Goal: Transaction & Acquisition: Purchase product/service

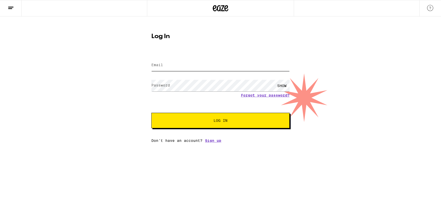
type input "dan.winans10@gmail.com"
click at [223, 123] on span "Log In" at bounding box center [221, 121] width 14 height 4
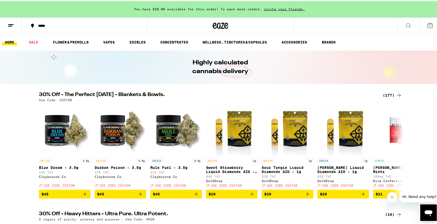
click at [41, 23] on div "*****" at bounding box center [87, 25] width 103 height 4
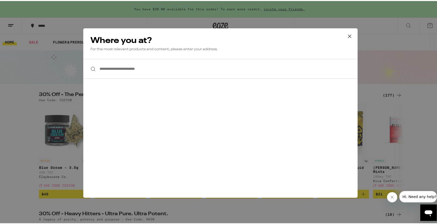
click at [126, 74] on input "**********" at bounding box center [220, 68] width 275 height 20
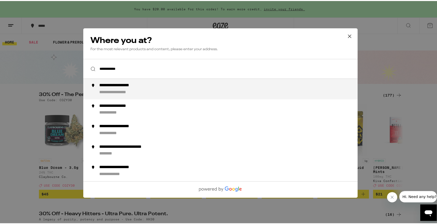
click at [138, 84] on div "**********" at bounding box center [124, 84] width 51 height 5
type input "**********"
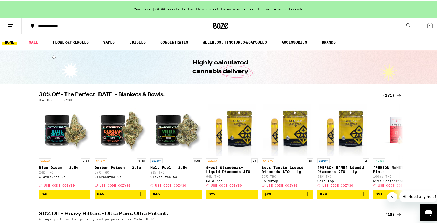
click at [386, 93] on div "(171)" at bounding box center [392, 94] width 19 height 6
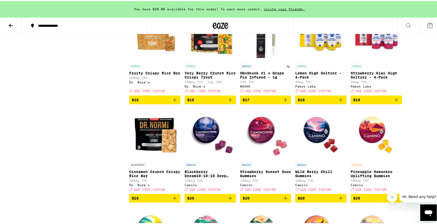
scroll to position [1264, 0]
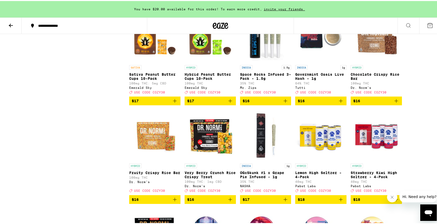
click at [270, 103] on span "$16" at bounding box center [266, 100] width 46 height 6
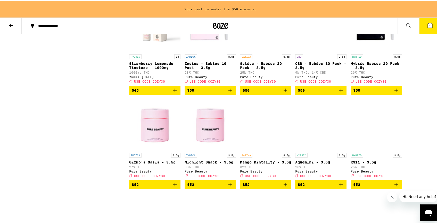
scroll to position [2891, 0]
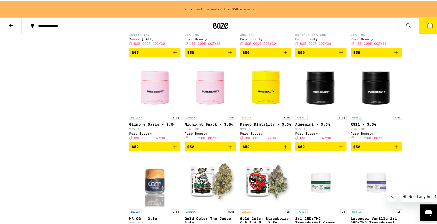
click at [371, 55] on span "$50" at bounding box center [376, 52] width 46 height 6
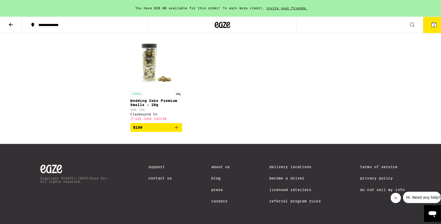
scroll to position [3487, 0]
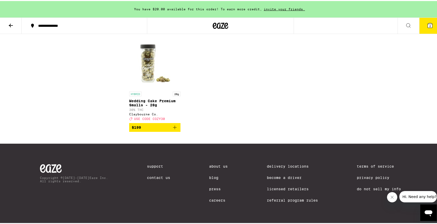
click at [430, 25] on span "2" at bounding box center [431, 24] width 2 height 3
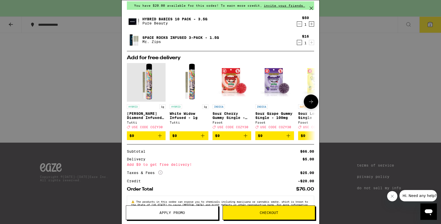
scroll to position [39, 0]
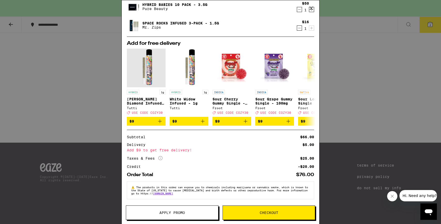
click at [254, 212] on span "Checkout" at bounding box center [269, 213] width 92 height 4
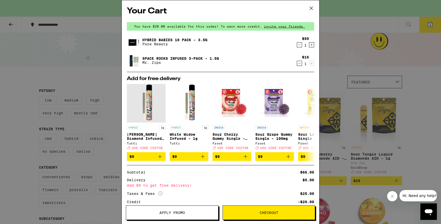
click at [313, 8] on icon at bounding box center [312, 8] width 8 height 8
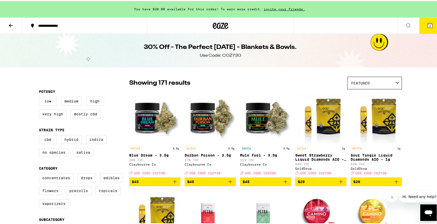
click at [428, 26] on icon at bounding box center [430, 24] width 5 height 5
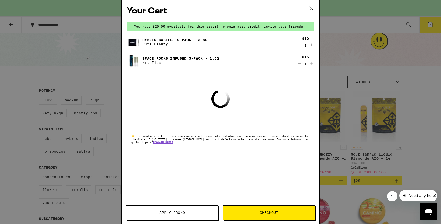
click at [197, 210] on button "Apply Promo" at bounding box center [172, 213] width 93 height 14
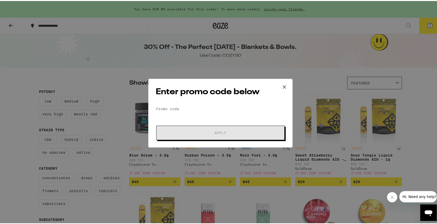
drag, startPoint x: 220, startPoint y: 97, endPoint x: 221, endPoint y: 107, distance: 9.7
click at [220, 97] on div "Enter promo code below Promo Code Apply" at bounding box center [220, 112] width 144 height 69
click at [222, 109] on input "Promo Code" at bounding box center [221, 108] width 130 height 8
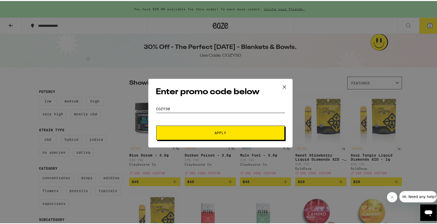
type input "cozy30"
click at [156, 125] on button "Apply" at bounding box center [220, 132] width 128 height 14
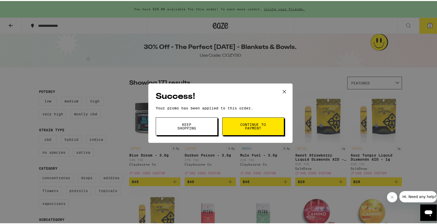
click at [231, 122] on button "Continue to payment" at bounding box center [253, 126] width 62 height 18
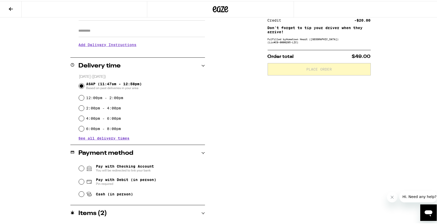
scroll to position [122, 0]
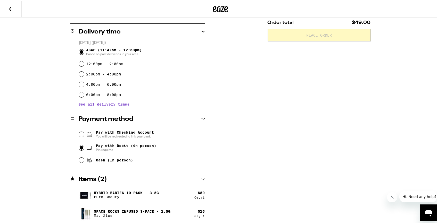
click at [80, 147] on input "Pay with Debit (in person) Pin required" at bounding box center [81, 146] width 5 height 5
radio input "true"
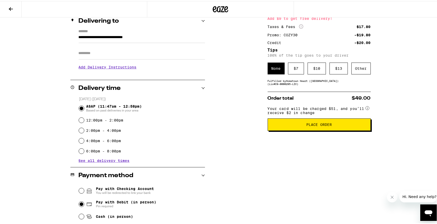
scroll to position [109, 0]
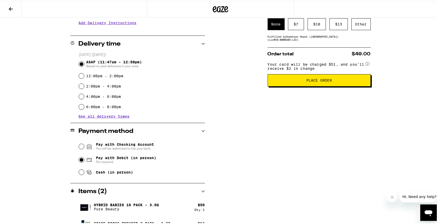
click at [303, 81] on span "Place Order" at bounding box center [319, 80] width 94 height 4
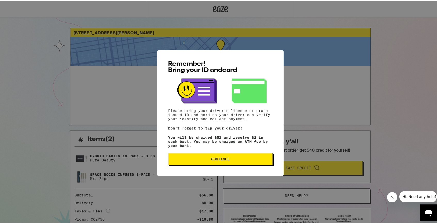
click at [224, 158] on span "Continue" at bounding box center [220, 159] width 19 height 4
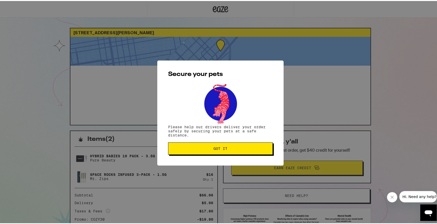
click at [236, 149] on span "Got it" at bounding box center [221, 148] width 96 height 4
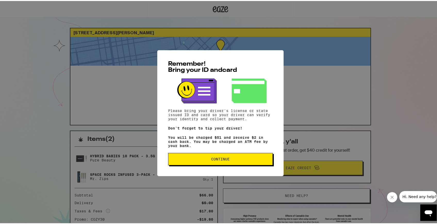
click at [234, 163] on button "Continue" at bounding box center [220, 158] width 105 height 12
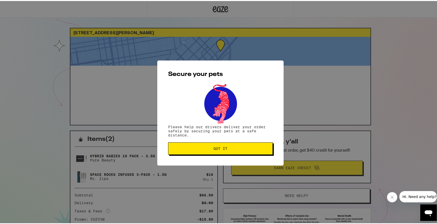
click at [217, 152] on button "Got it" at bounding box center [220, 148] width 105 height 12
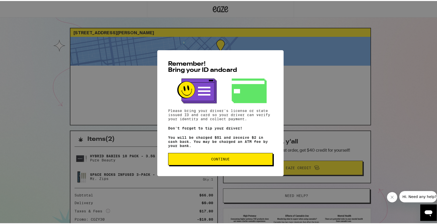
click at [225, 156] on button "Continue" at bounding box center [220, 158] width 105 height 12
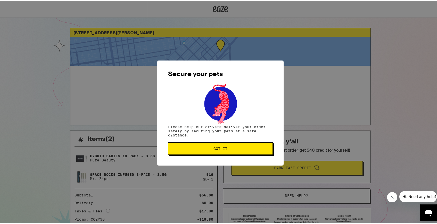
click at [220, 151] on button "Got it" at bounding box center [220, 148] width 105 height 12
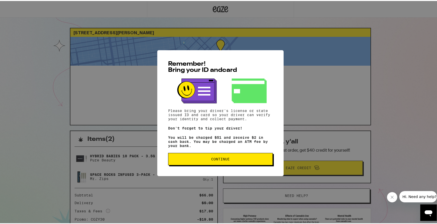
click at [219, 153] on div "Remember! Bring your ID and card Please bring your driver's license or state is…" at bounding box center [220, 112] width 126 height 126
click at [219, 157] on button "Continue" at bounding box center [220, 158] width 105 height 12
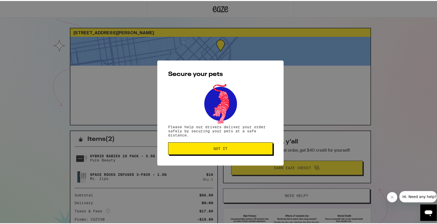
click at [235, 151] on button "Got it" at bounding box center [220, 148] width 105 height 12
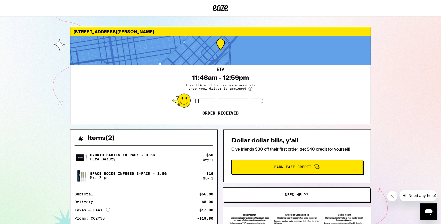
click at [416, 197] on span "Hi. Need any help?" at bounding box center [420, 196] width 34 height 4
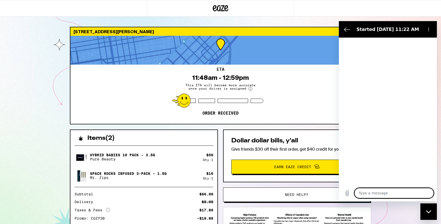
type textarea "x"
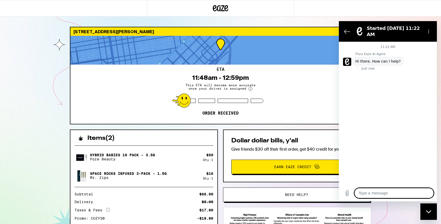
click at [383, 195] on textarea at bounding box center [393, 193] width 79 height 10
type textarea "H"
type textarea "x"
type textarea "Hi"
type textarea "x"
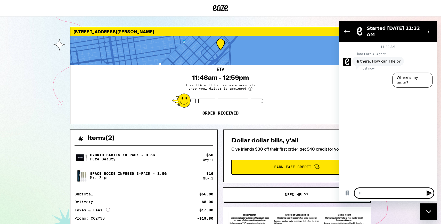
type textarea "Hi"
type textarea "x"
type textarea "Hi i"
type textarea "x"
type textarea "Hi it"
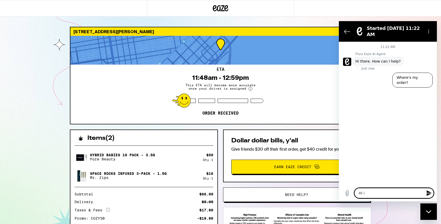
type textarea "x"
type textarea "Hi it'"
type textarea "x"
type textarea "Hi it's"
type textarea "x"
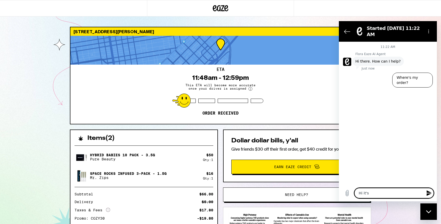
type textarea "Hi it's"
type textarea "x"
type textarea "Hi it's b"
type textarea "x"
type textarea "Hi it's be"
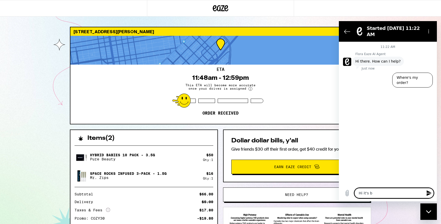
type textarea "x"
type textarea "Hi it's bee"
type textarea "x"
type textarea "Hi it's been"
type textarea "x"
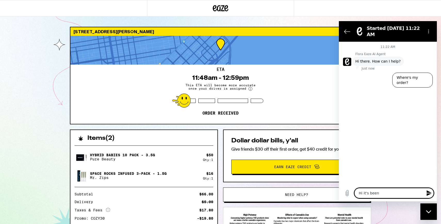
type textarea "Hi it's been"
type textarea "x"
type textarea "Hi it's been a"
type textarea "x"
type textarea "Hi it's been ab"
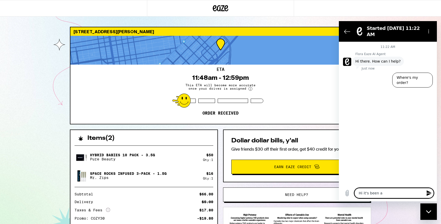
type textarea "x"
type textarea "Hi it's been abo"
type textarea "x"
type textarea "Hi it's been abou"
type textarea "x"
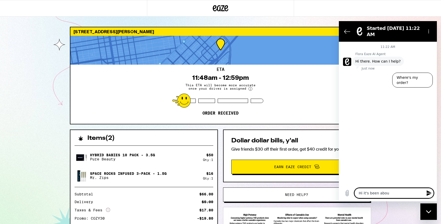
type textarea "Hi it's been about"
type textarea "x"
type textarea "Hi it's been about"
type textarea "x"
type textarea "Hi it's been about h"
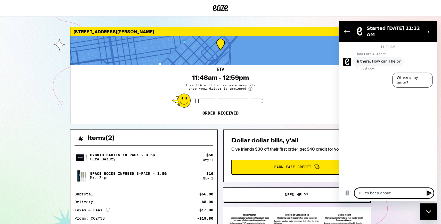
type textarea "x"
type textarea "Hi it's been about ha"
type textarea "x"
type textarea "Hi it's been about hal"
type textarea "x"
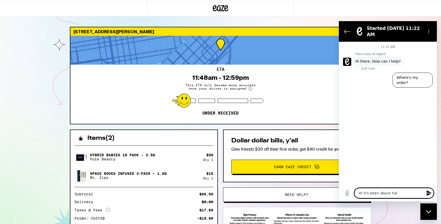
type textarea "Hi it's been about half"
type textarea "x"
type textarea "Hi it's been about half"
type textarea "x"
type textarea "Hi it's been about half a"
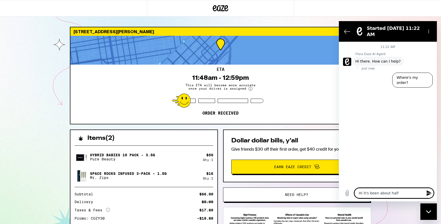
type textarea "x"
type textarea "Hi it's been about half an"
type textarea "x"
type textarea "Hi it's been about half an"
type textarea "x"
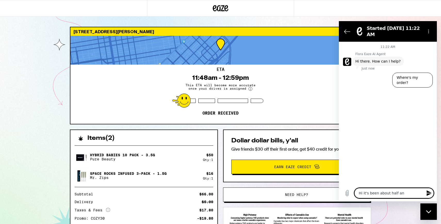
type textarea "Hi it's been about half an h"
type textarea "x"
type textarea "Hi it's been about half an ho"
type textarea "x"
type textarea "Hi it's been about half an hou"
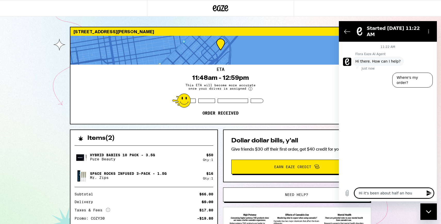
type textarea "x"
type textarea "Hi it's been about half an hour"
type textarea "x"
type textarea "Hi it's been about half an hour"
type textarea "x"
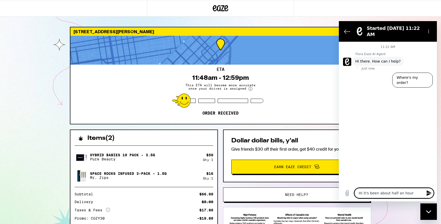
type textarea "Hi it's been about half an hour a"
type textarea "x"
type textarea "Hi it's been about half an hour an"
type textarea "x"
type textarea "Hi it's been about half an hour and"
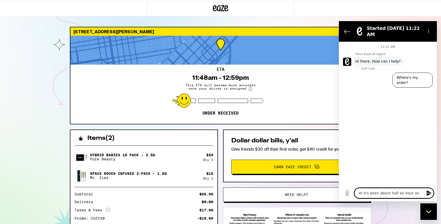
type textarea "x"
type textarea "Hi it's been about half an hour and"
type textarea "x"
type textarea "Hi it's been about half an hour and n"
type textarea "x"
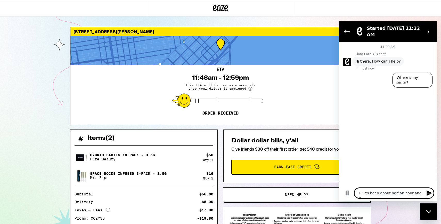
type textarea "Hi it's been about half an hour and no"
type textarea "x"
type textarea "Hi it's been about half an hour and no"
type textarea "x"
type textarea "Hi it's been about half an hour and no u"
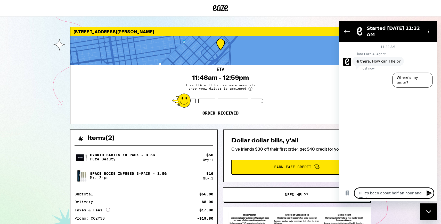
type textarea "x"
type textarea "Hi it's been about half an hour and no up"
type textarea "x"
type textarea "Hi it's been about half an hour and no upd"
type textarea "x"
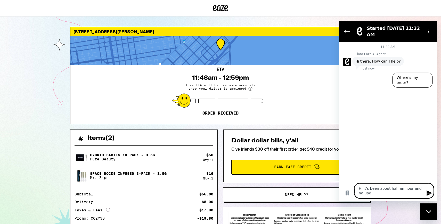
type textarea "Hi it's been about half an hour and no upda"
type textarea "x"
type textarea "Hi it's been about half an hour and no updat"
type textarea "x"
type textarea "Hi it's been about half an hour and no update"
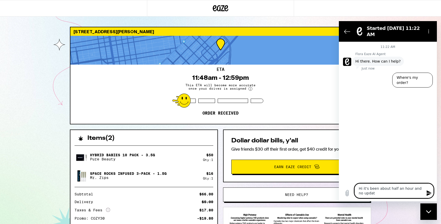
type textarea "x"
type textarea "Hi it's been about half an hour and no update"
type textarea "x"
type textarea "Hi it's been about half an hour and no update o"
type textarea "x"
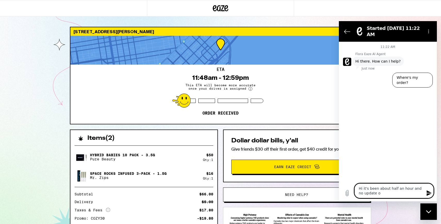
type textarea "Hi it's been about half an hour and no update on"
type textarea "x"
type textarea "Hi it's been about half an hour and no update on"
type textarea "x"
type textarea "Hi it's been about half an hour and no update on m"
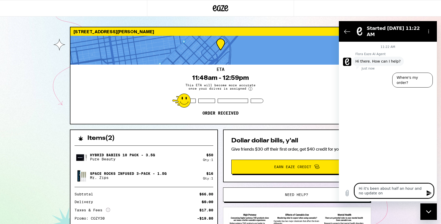
type textarea "x"
type textarea "Hi it's been about half an hour and no update on my"
type textarea "x"
type textarea "Hi it's been about half an hour and no update on my"
type textarea "x"
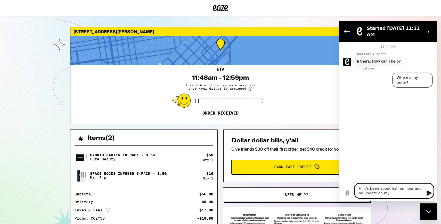
type textarea "Hi it's been about half an hour and no update on my o"
type textarea "x"
type textarea "Hi it's been about half an hour and no update on my or"
type textarea "x"
type textarea "Hi it's been about half an hour and no update on my ord"
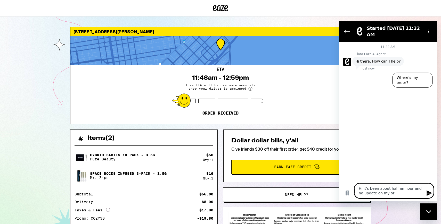
type textarea "x"
type textarea "Hi it's been about half an hour and no update on my orde"
type textarea "x"
type textarea "Hi it's been about half an hour and no update on my order"
type textarea "x"
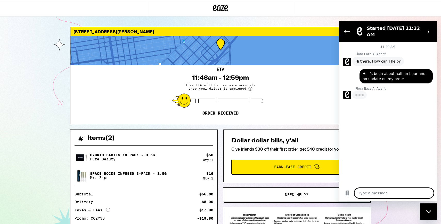
type textarea "x"
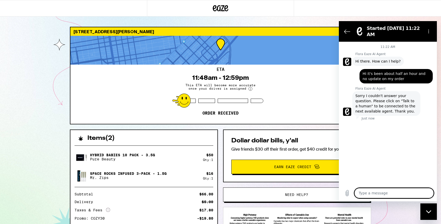
type textarea "i"
type textarea "x"
type textarea "t"
type textarea "x"
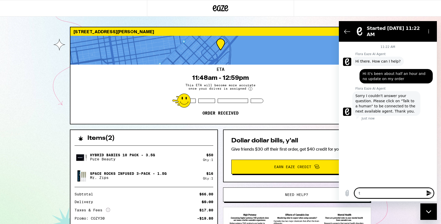
type textarea "ta"
type textarea "x"
type textarea "tal"
type textarea "x"
type textarea "talk"
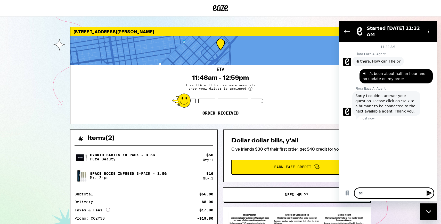
type textarea "x"
type textarea "talk"
type textarea "x"
type textarea "talk t"
type textarea "x"
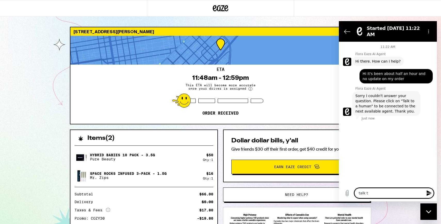
type textarea "talk to"
type textarea "x"
type textarea "talk to"
type textarea "x"
type textarea "talk to a"
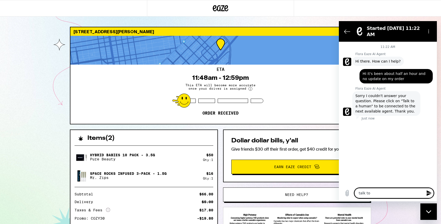
type textarea "x"
type textarea "talk to a"
type textarea "x"
type textarea "talk to a h"
type textarea "x"
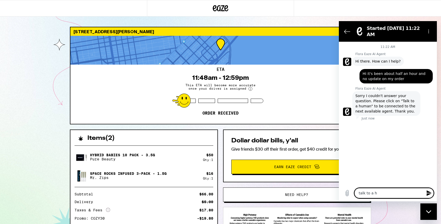
type textarea "talk to a hu"
type textarea "x"
type textarea "talk to a hum"
type textarea "x"
type textarea "talk to a huma"
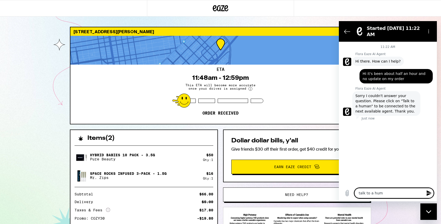
type textarea "x"
type textarea "talk to a human"
type textarea "x"
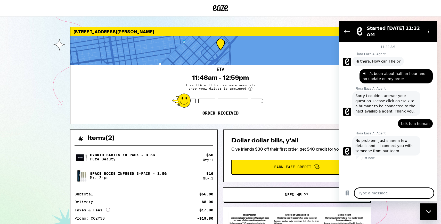
type textarea "x"
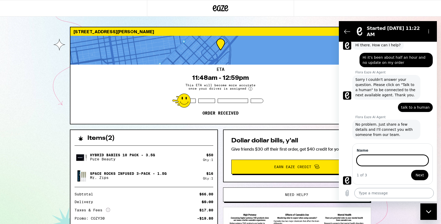
scroll to position [16, 0]
type input "[PERSON_NAME]"
click at [411, 170] on button "Next" at bounding box center [419, 175] width 17 height 10
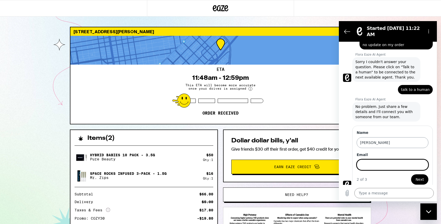
scroll to position [38, 0]
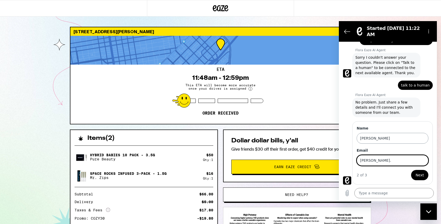
type input "[PERSON_NAME][EMAIL_ADDRESS][DOMAIN_NAME]"
click at [411, 170] on button "Next" at bounding box center [419, 175] width 17 height 10
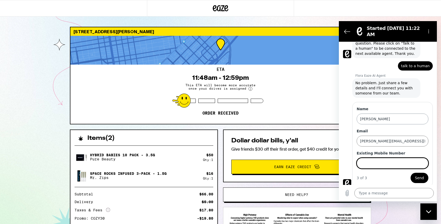
scroll to position [61, 0]
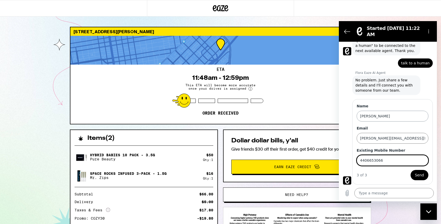
type input "4406653066"
click at [411, 170] on button "Send" at bounding box center [420, 175] width 18 height 10
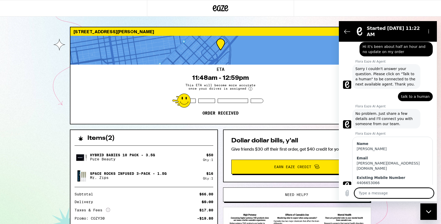
scroll to position [38, 0]
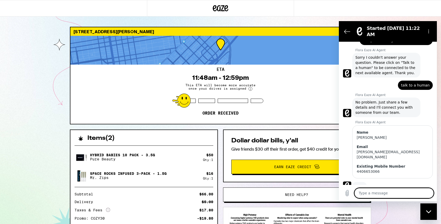
click at [390, 195] on textarea at bounding box center [393, 193] width 79 height 10
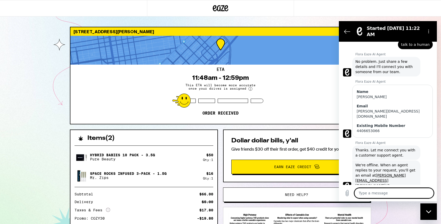
scroll to position [80, 0]
type textarea "x"
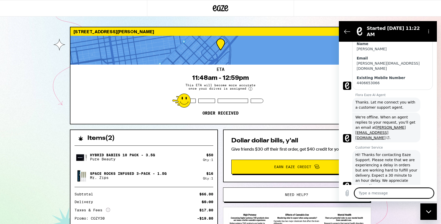
scroll to position [128, 0]
click at [389, 191] on textarea at bounding box center [393, 193] width 79 height 10
type textarea "Y"
type textarea "x"
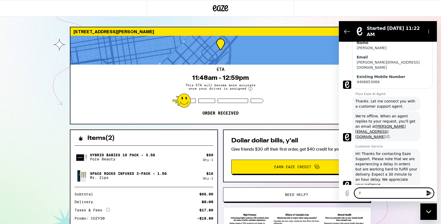
type textarea "Ye"
type textarea "x"
type textarea "Yea"
type textarea "x"
type textarea "Yeah"
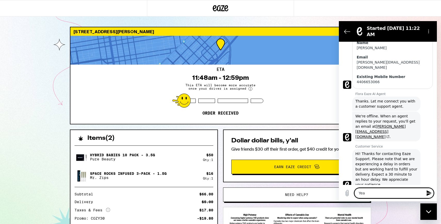
type textarea "x"
type textarea "Yeah"
type textarea "x"
type textarea "Yeah I"
type textarea "x"
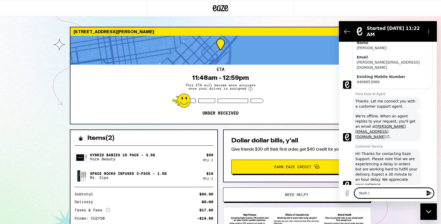
type textarea "Yeah I"
type textarea "x"
type textarea "Yeah I j"
type textarea "x"
type textarea "Yeah I ju"
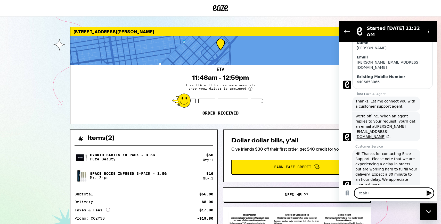
type textarea "x"
type textarea "Yeah I jus"
type textarea "x"
type textarea "Yeah I just"
type textarea "x"
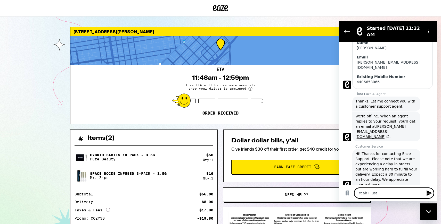
type textarea "Yeah I just"
type textarea "x"
type textarea "Yeah I just w"
type textarea "x"
type textarea "Yeah I just wa"
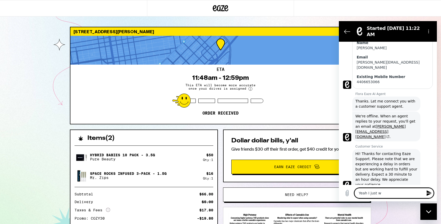
type textarea "x"
type textarea "Yeah I just wan"
type textarea "x"
type textarea "Yeah I just want"
type textarea "x"
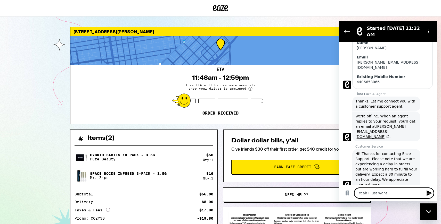
type textarea "Yeah I just want"
type textarea "x"
type textarea "Yeah I just want a"
type textarea "x"
type textarea "Yeah I just want an"
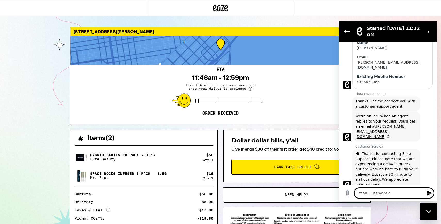
type textarea "x"
type textarea "Yeah I just want an"
type textarea "x"
type textarea "Yeah I just want an E"
type textarea "x"
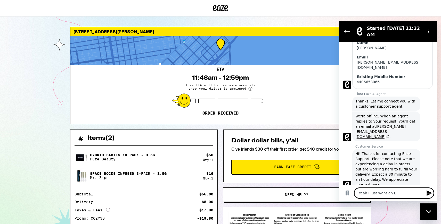
type textarea "Yeah I just want an ET"
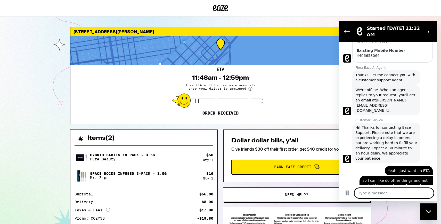
scroll to position [156, 0]
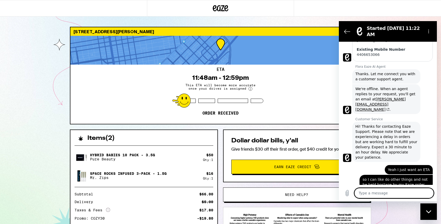
click at [386, 192] on textarea at bounding box center [393, 193] width 79 height 10
click at [385, 195] on textarea at bounding box center [393, 193] width 79 height 10
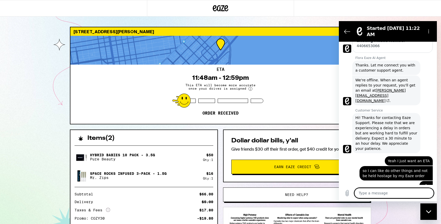
scroll to position [165, 0]
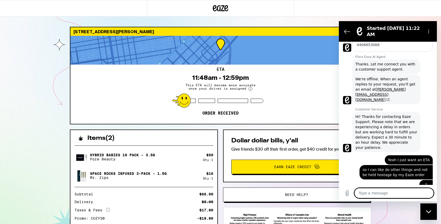
click at [380, 193] on textarea at bounding box center [393, 193] width 79 height 10
click at [429, 214] on div "Close messaging window" at bounding box center [428, 211] width 15 height 15
